Goal: Task Accomplishment & Management: Manage account settings

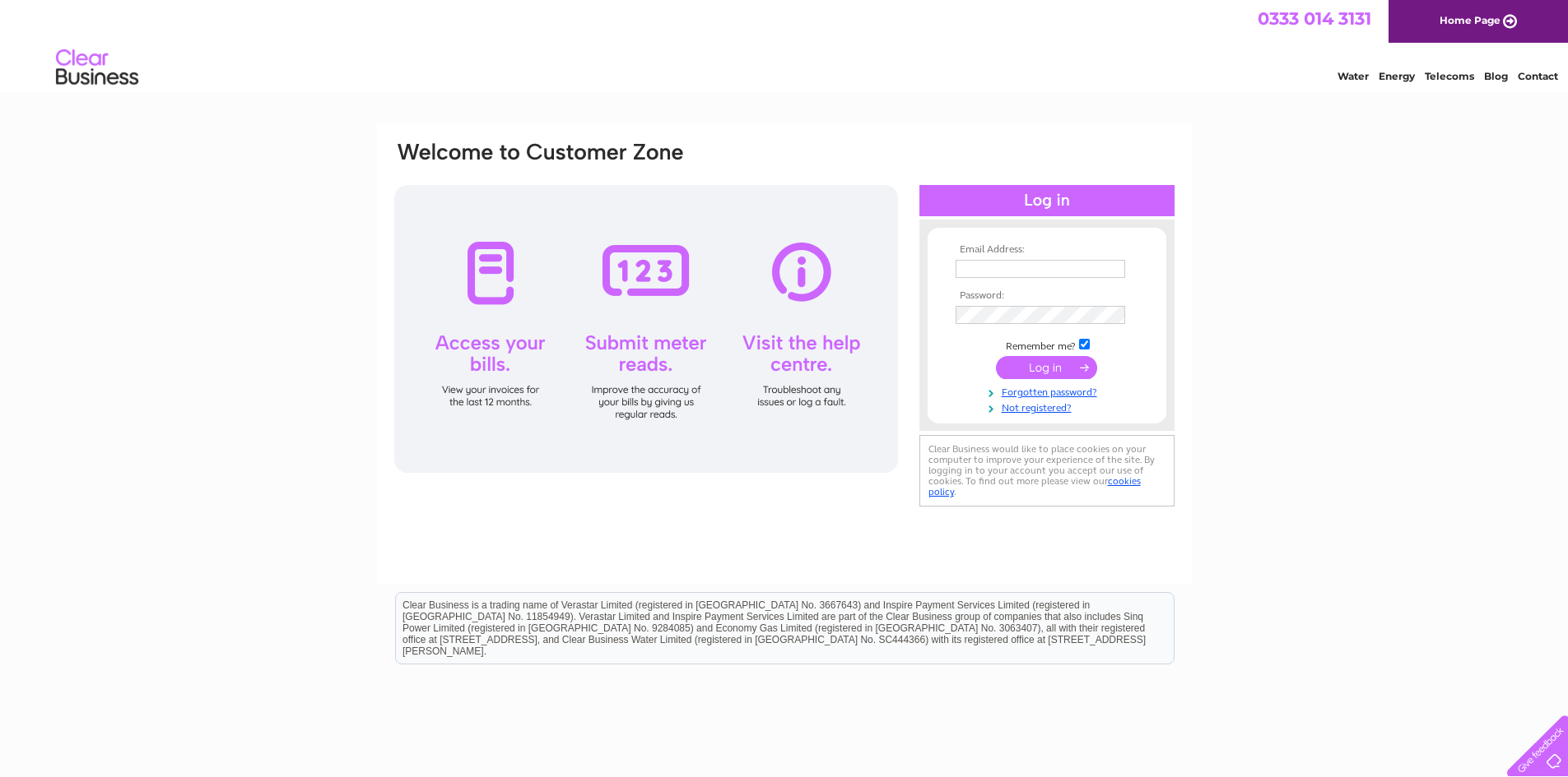
click at [1022, 267] on input "text" at bounding box center [1040, 268] width 169 height 18
type input "[EMAIL_ADDRESS][DOMAIN_NAME]"
click at [1068, 368] on input "submit" at bounding box center [1046, 369] width 102 height 23
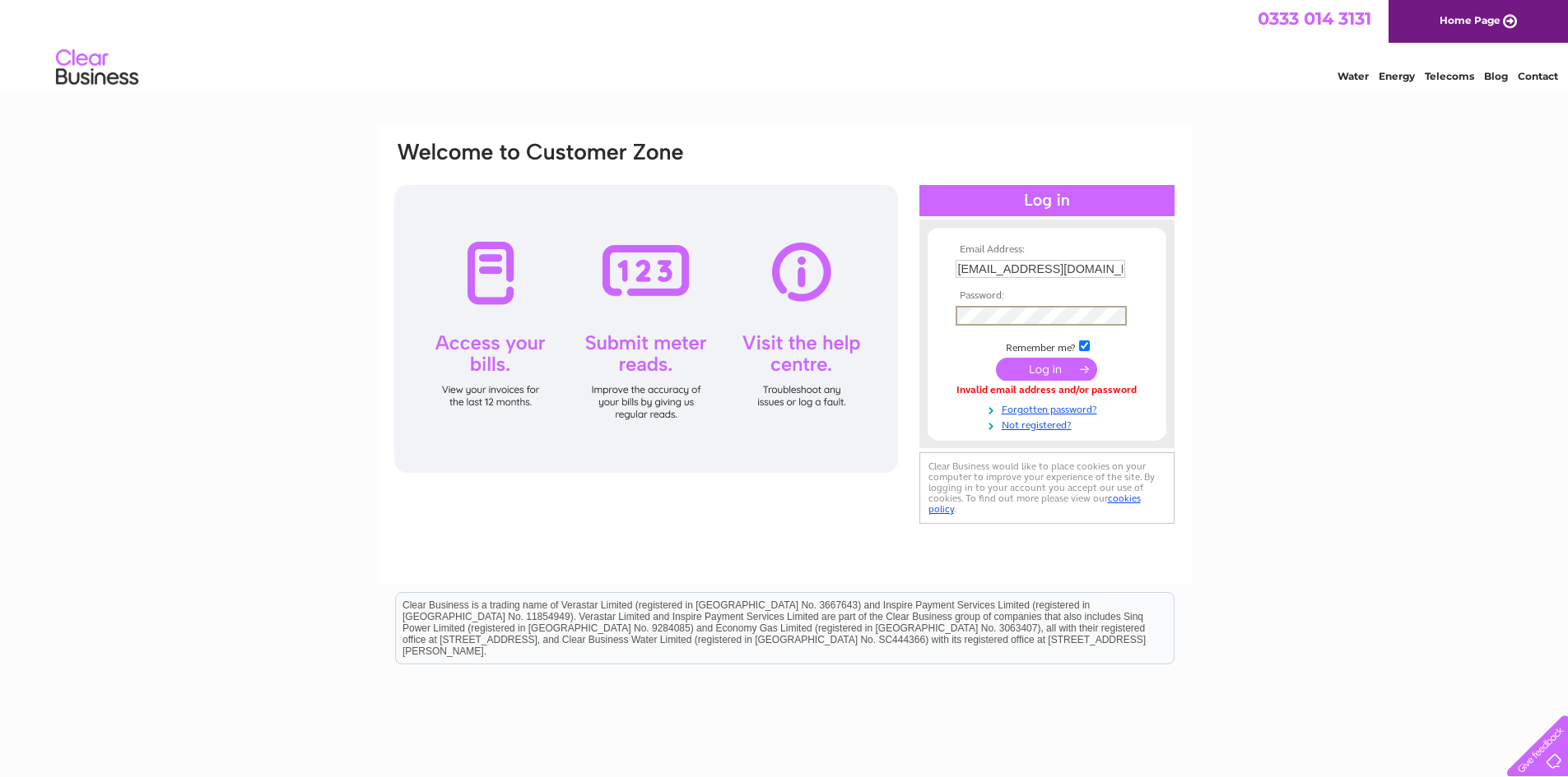
click at [1037, 365] on input "submit" at bounding box center [1046, 369] width 102 height 23
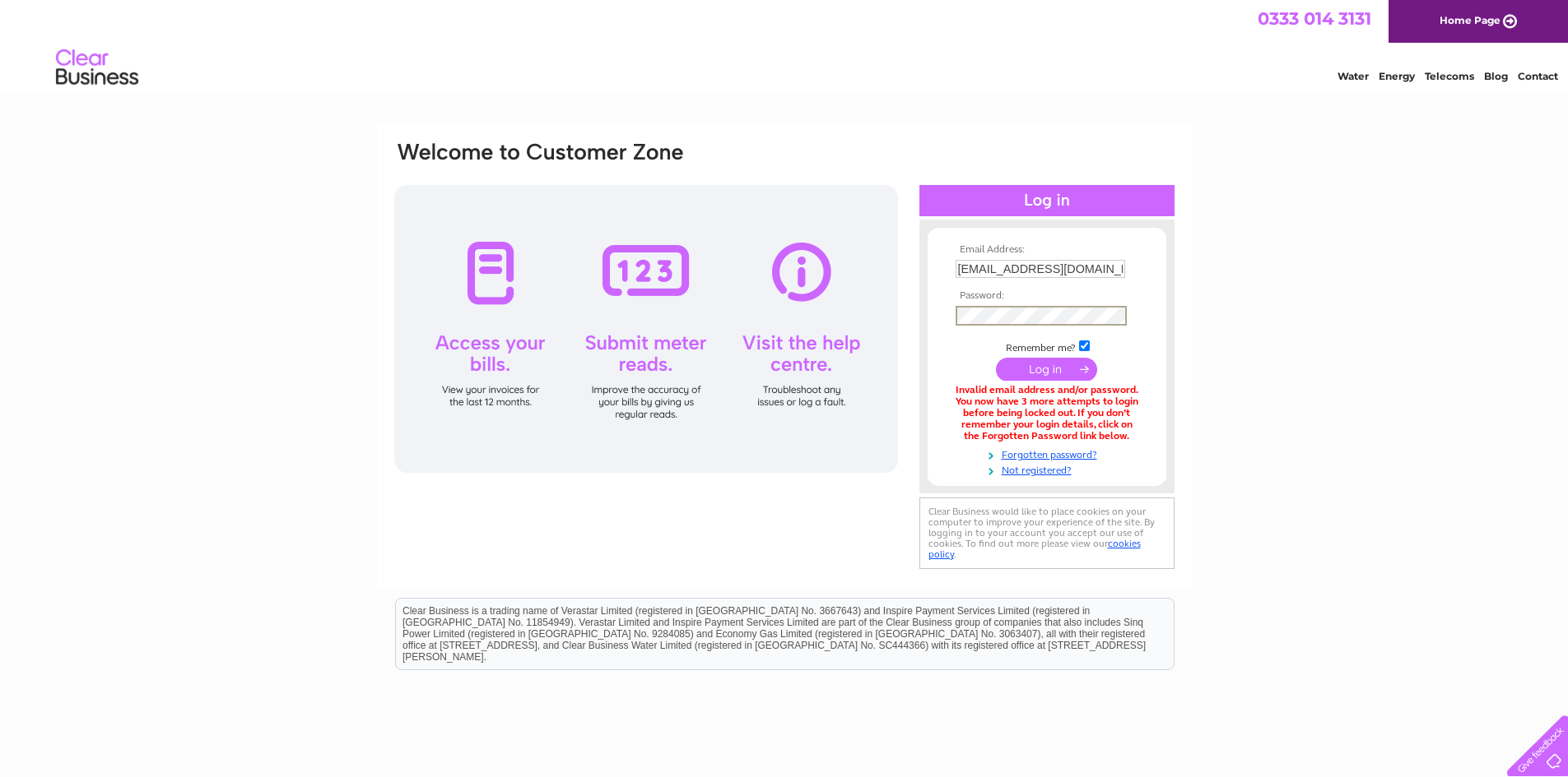
click at [1052, 367] on input "submit" at bounding box center [1046, 369] width 102 height 23
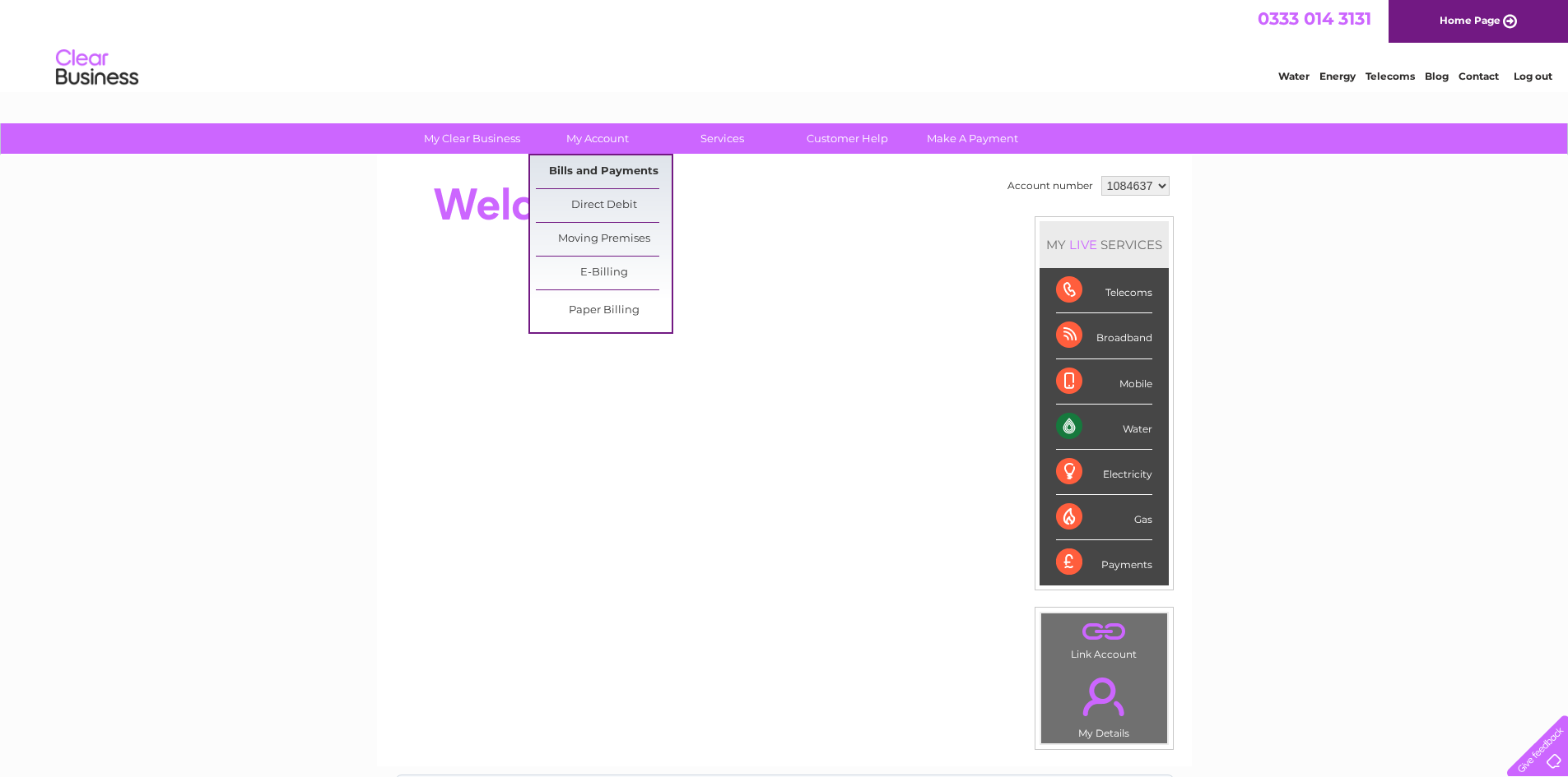
click at [607, 164] on link "Bills and Payments" at bounding box center [604, 172] width 136 height 33
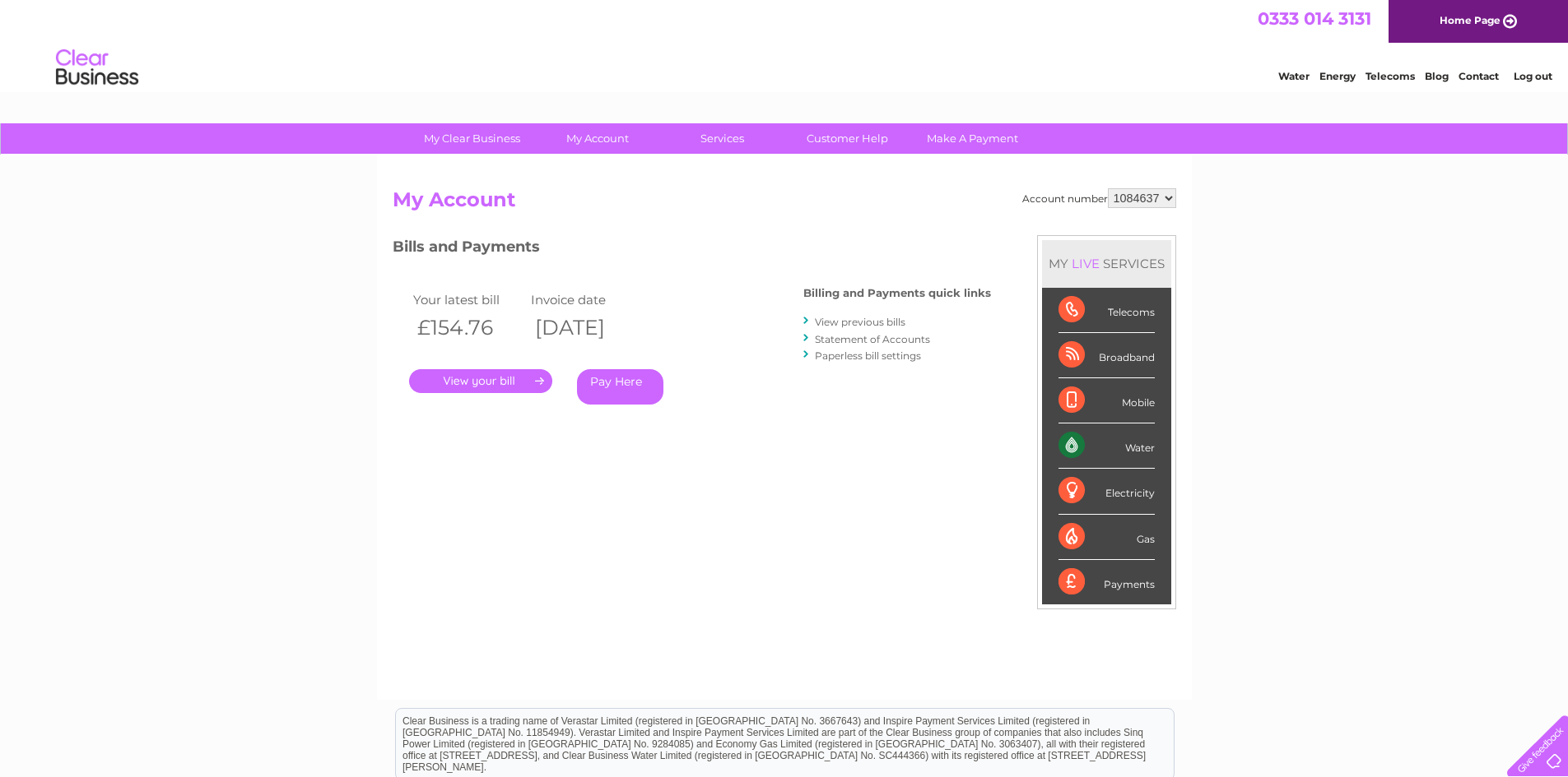
click at [467, 377] on link "." at bounding box center [480, 380] width 143 height 23
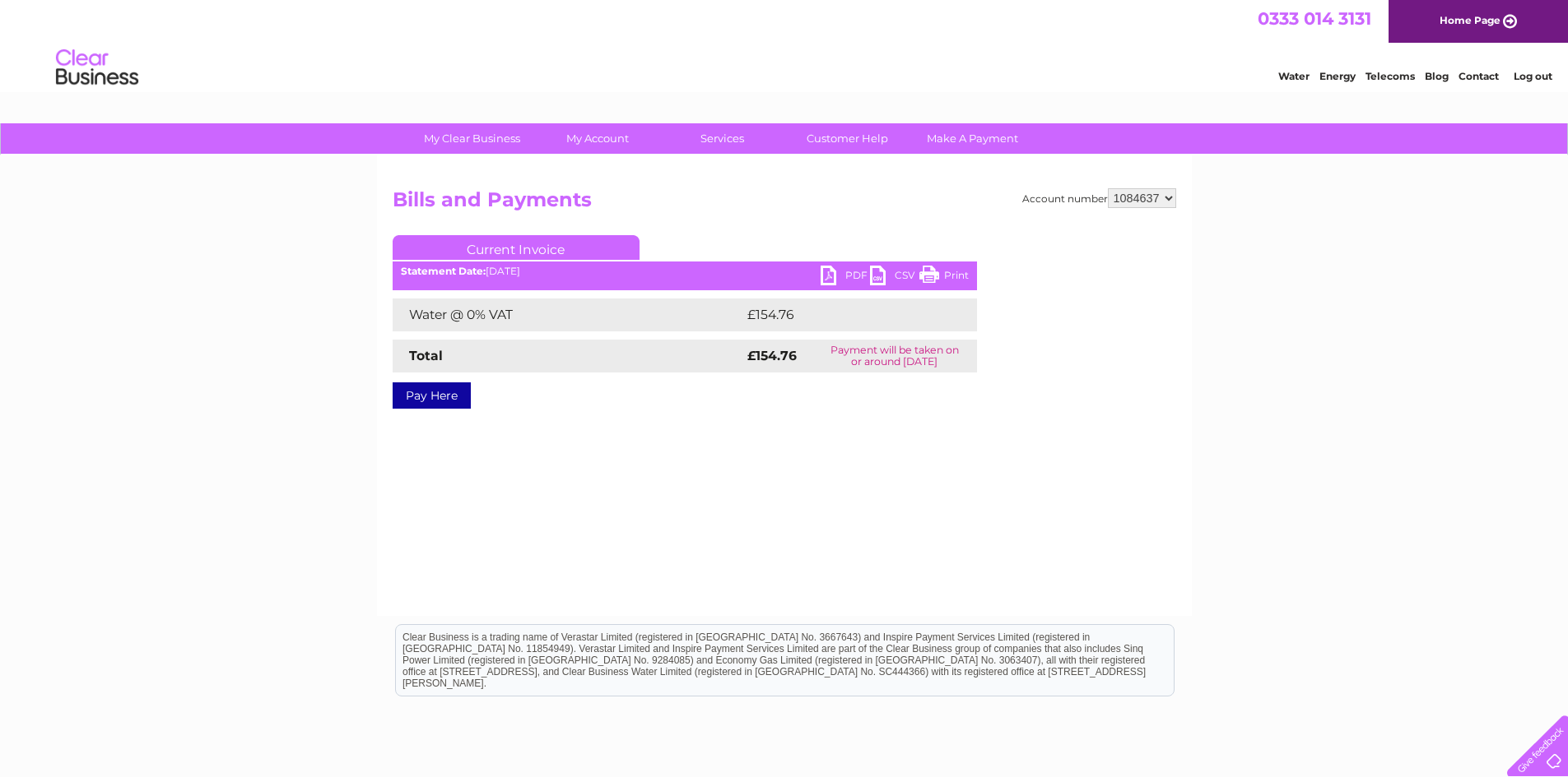
click at [835, 262] on ul "Current Invoice" at bounding box center [685, 250] width 585 height 30
click at [833, 275] on link "PDF" at bounding box center [844, 277] width 50 height 23
click at [1531, 69] on li "Log out" at bounding box center [1532, 76] width 50 height 21
click at [1532, 77] on link "Log out" at bounding box center [1532, 76] width 39 height 12
